Goal: Task Accomplishment & Management: Manage account settings

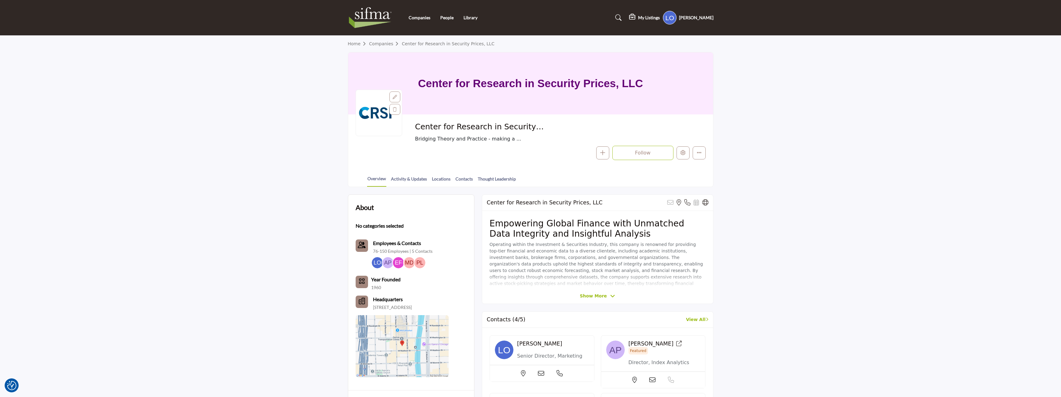
click at [598, 296] on span "Show More" at bounding box center [593, 296] width 27 height 7
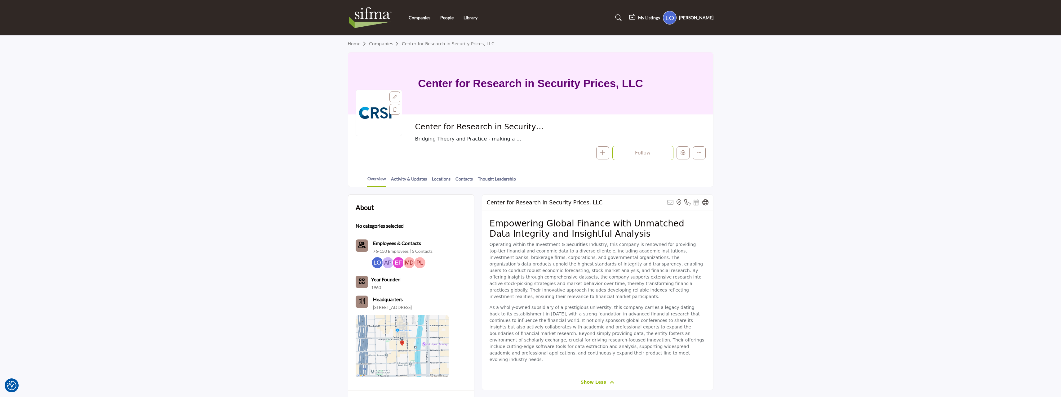
click at [563, 268] on p "Operating within the Investment & Securities Industry, this company is renowned…" at bounding box center [598, 270] width 216 height 59
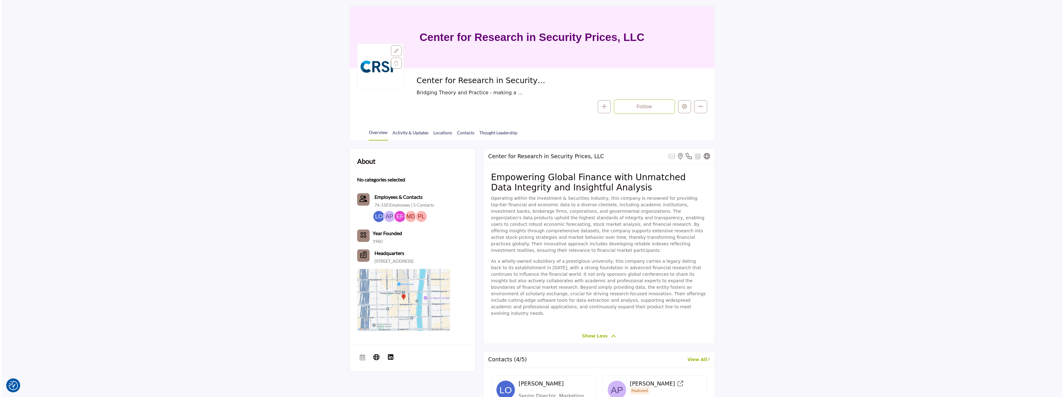
scroll to position [62, 0]
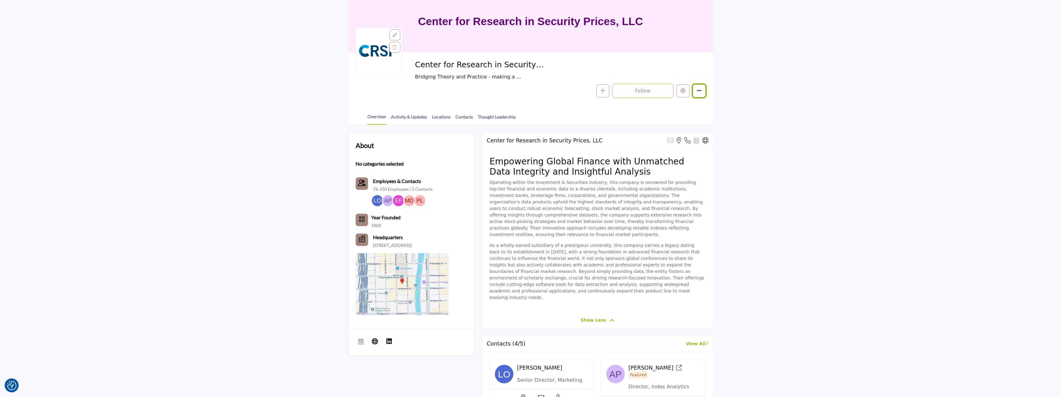
click at [700, 91] on icon "More details" at bounding box center [699, 90] width 5 height 5
click at [600, 221] on p "Operating within the Investment & Securities Industry, this company is renowned…" at bounding box center [598, 208] width 216 height 59
click at [567, 180] on p "Operating within the Investment & Securities Industry, this company is renowned…" at bounding box center [598, 208] width 216 height 59
click at [700, 91] on icon "More details" at bounding box center [699, 90] width 5 height 5
click at [684, 91] on icon "Edit company" at bounding box center [683, 90] width 5 height 5
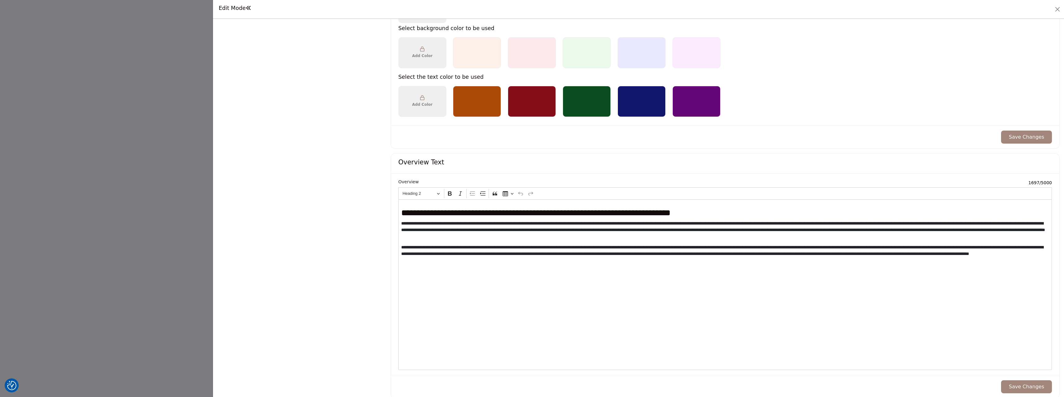
scroll to position [465, 0]
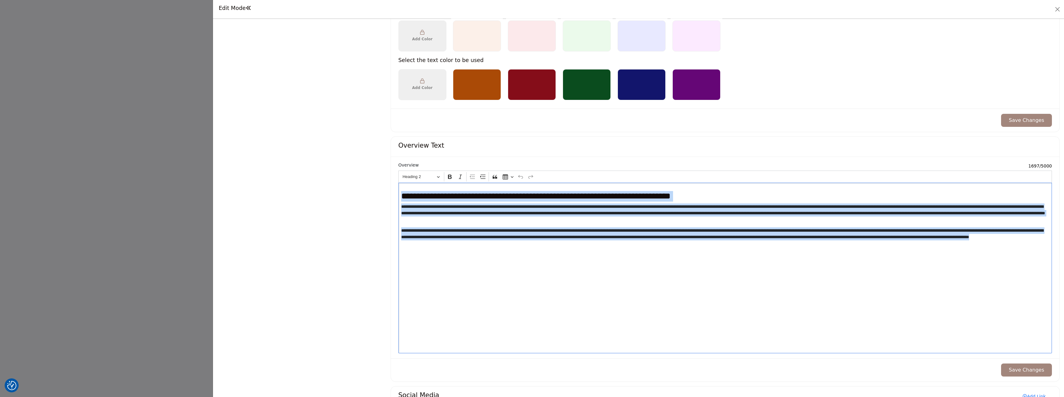
drag, startPoint x: 402, startPoint y: 197, endPoint x: 638, endPoint y: 274, distance: 248.5
click at [632, 272] on div "**********" at bounding box center [726, 268] width 654 height 171
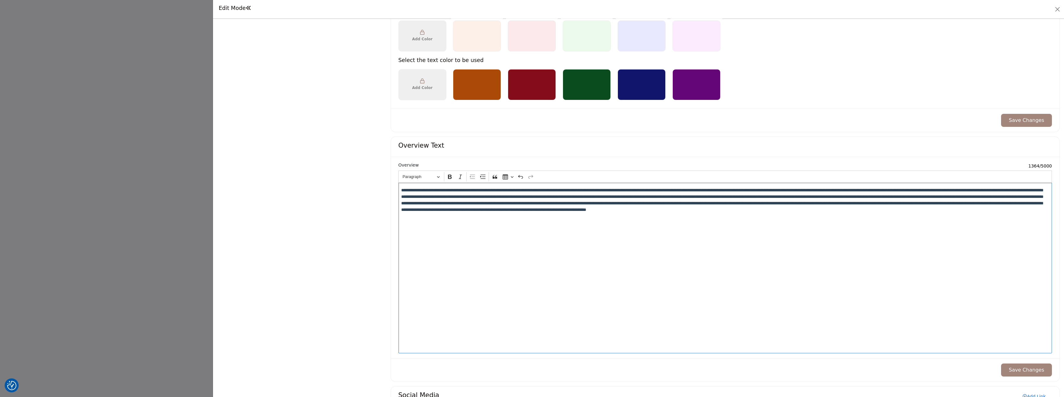
click at [1026, 369] on button "Save Changes" at bounding box center [1027, 370] width 51 height 13
